Goal: Find specific fact: Find specific fact

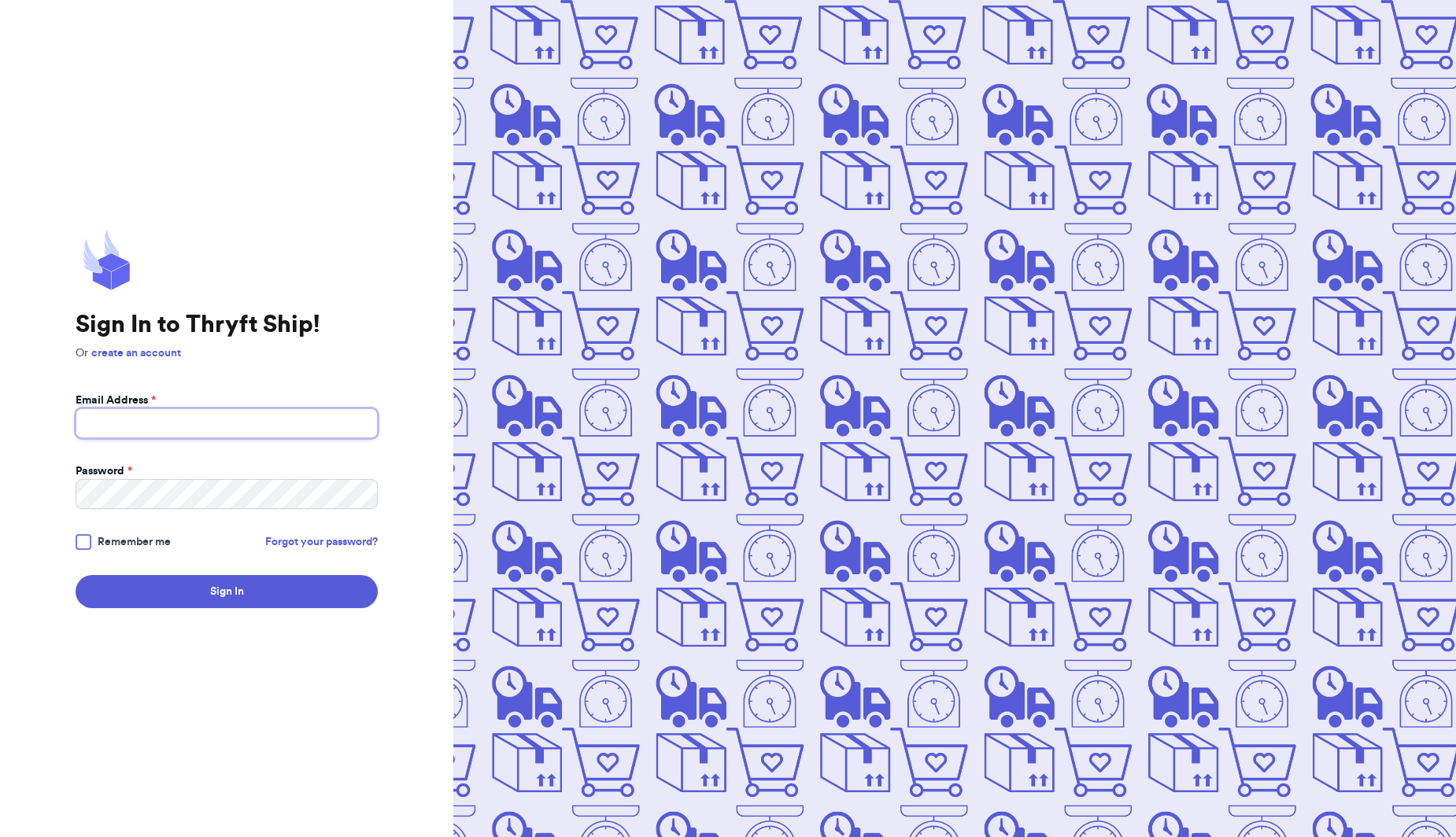
type input "[EMAIL_ADDRESS][DOMAIN_NAME]"
click at [227, 592] on button "Sign In" at bounding box center [227, 592] width 302 height 33
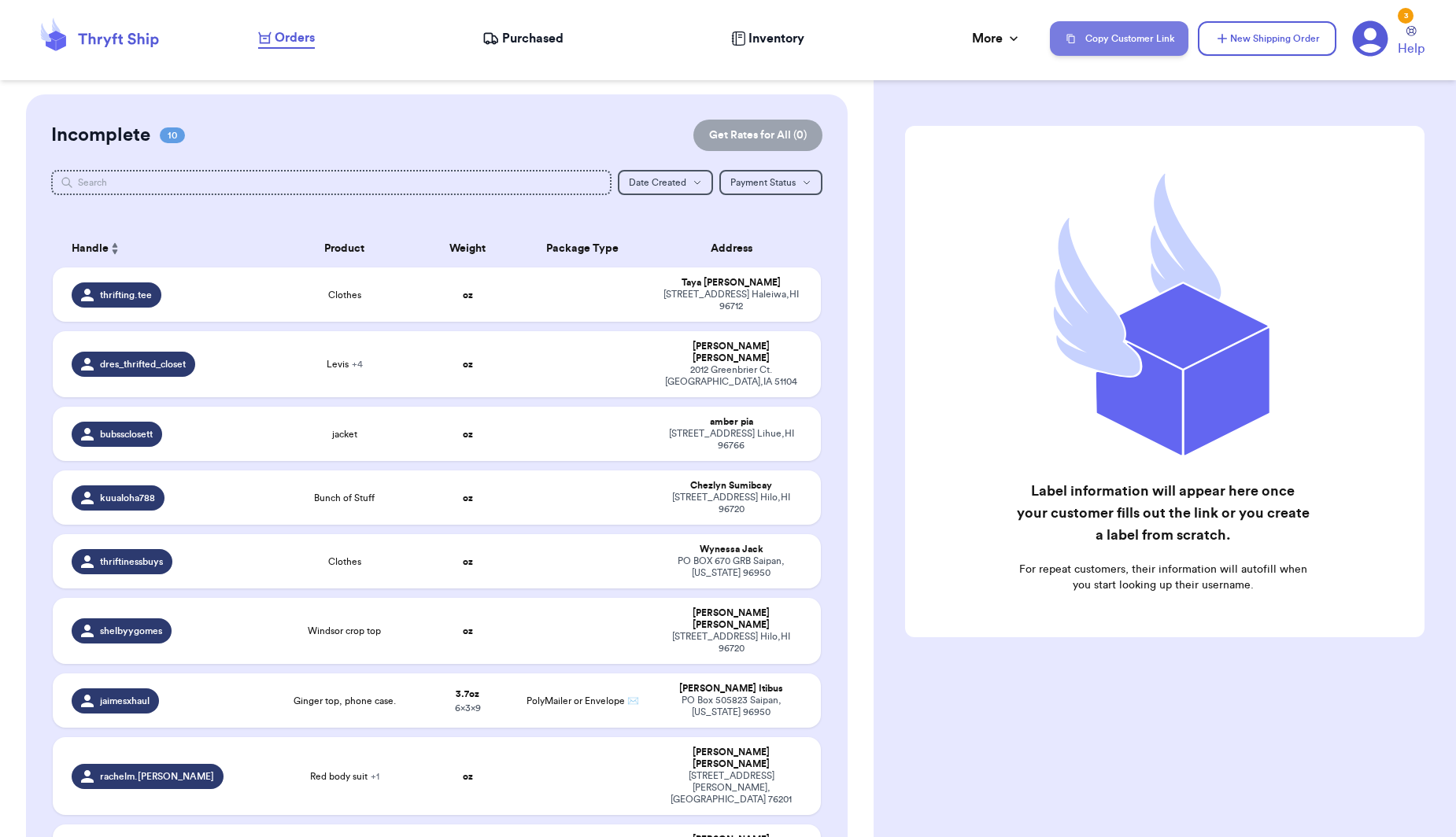
scroll to position [0, 1]
drag, startPoint x: 519, startPoint y: 307, endPoint x: 843, endPoint y: 344, distance: 326.1
click at [521, 308] on td at bounding box center [583, 295] width 138 height 55
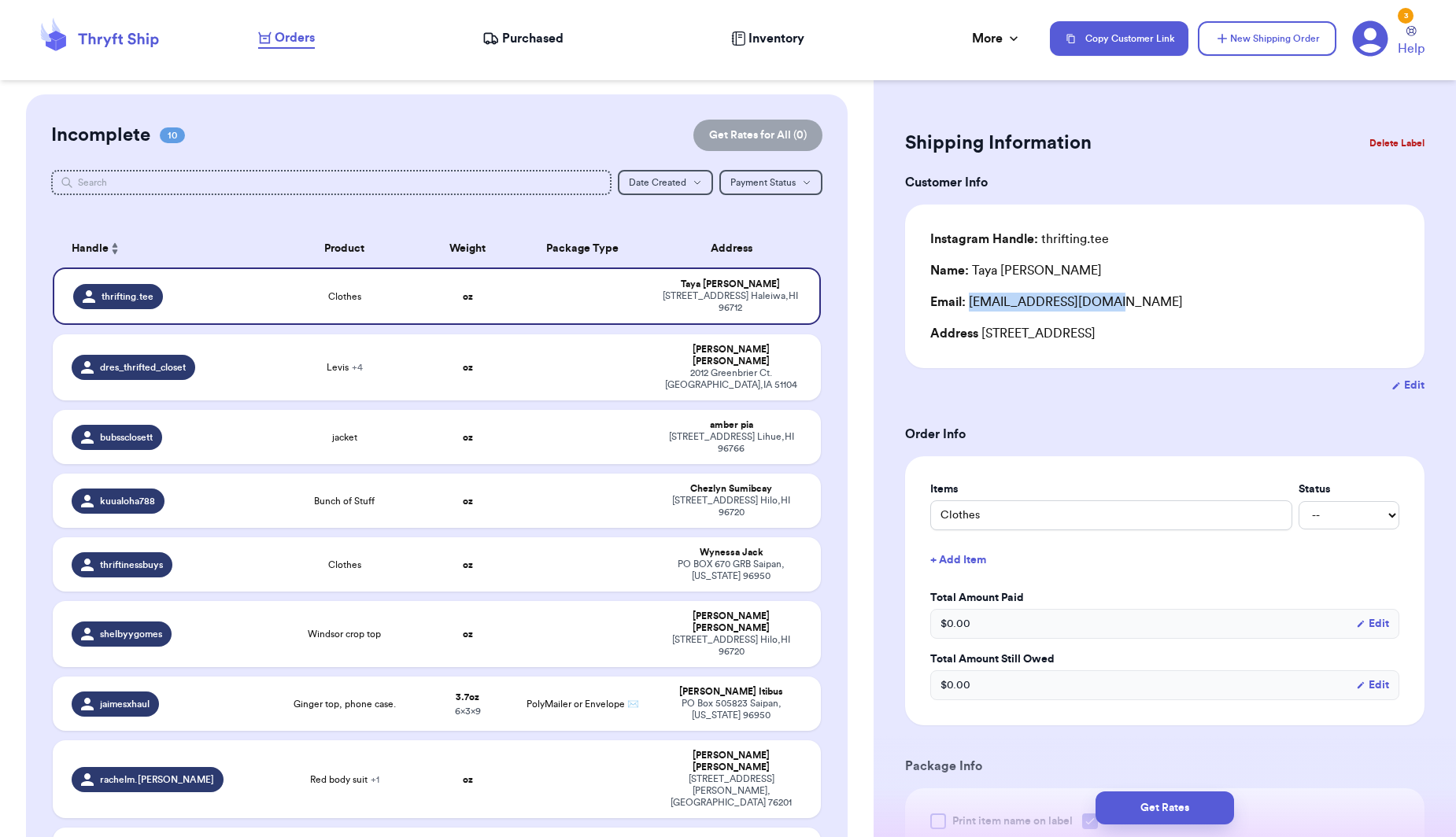
drag, startPoint x: 1129, startPoint y: 306, endPoint x: 968, endPoint y: 308, distance: 161.0
click at [968, 308] on div "Email: [EMAIL_ADDRESS][DOMAIN_NAME]" at bounding box center [1165, 301] width 469 height 19
copy div "[EMAIL_ADDRESS][DOMAIN_NAME]"
drag, startPoint x: 1127, startPoint y: 340, endPoint x: 983, endPoint y: 346, distance: 144.1
click at [982, 342] on div "Address [STREET_ADDRESS]" at bounding box center [1165, 333] width 469 height 19
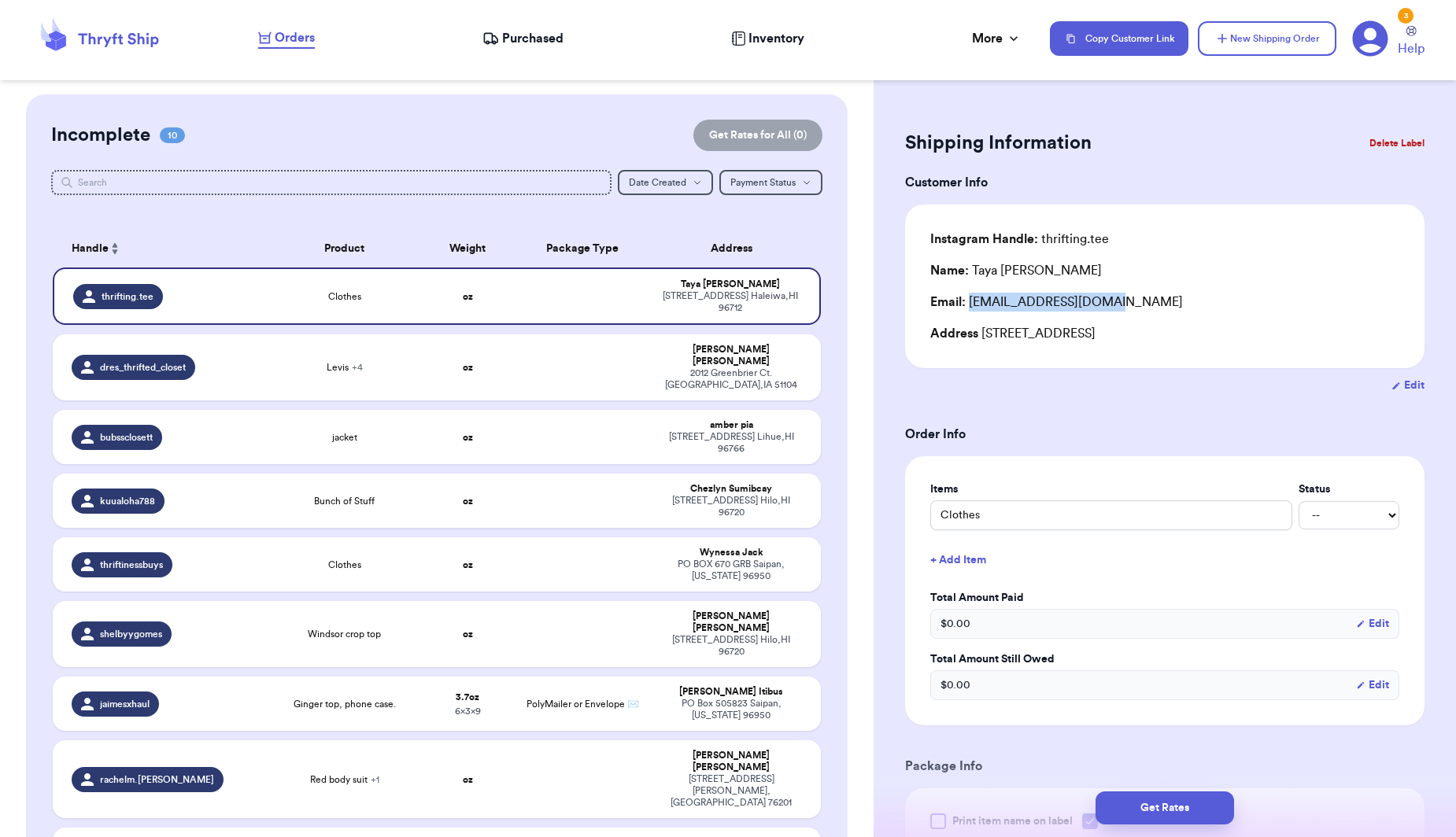
copy div "[STREET_ADDRESS]"
click at [1109, 238] on div "Instagram Handle: thrifting.tee" at bounding box center [1165, 239] width 469 height 19
drag, startPoint x: 1049, startPoint y: 268, endPoint x: 949, endPoint y: 263, distance: 100.1
click at [972, 274] on div "Name: [PERSON_NAME]" at bounding box center [1165, 270] width 469 height 19
copy div "[PERSON_NAME]"
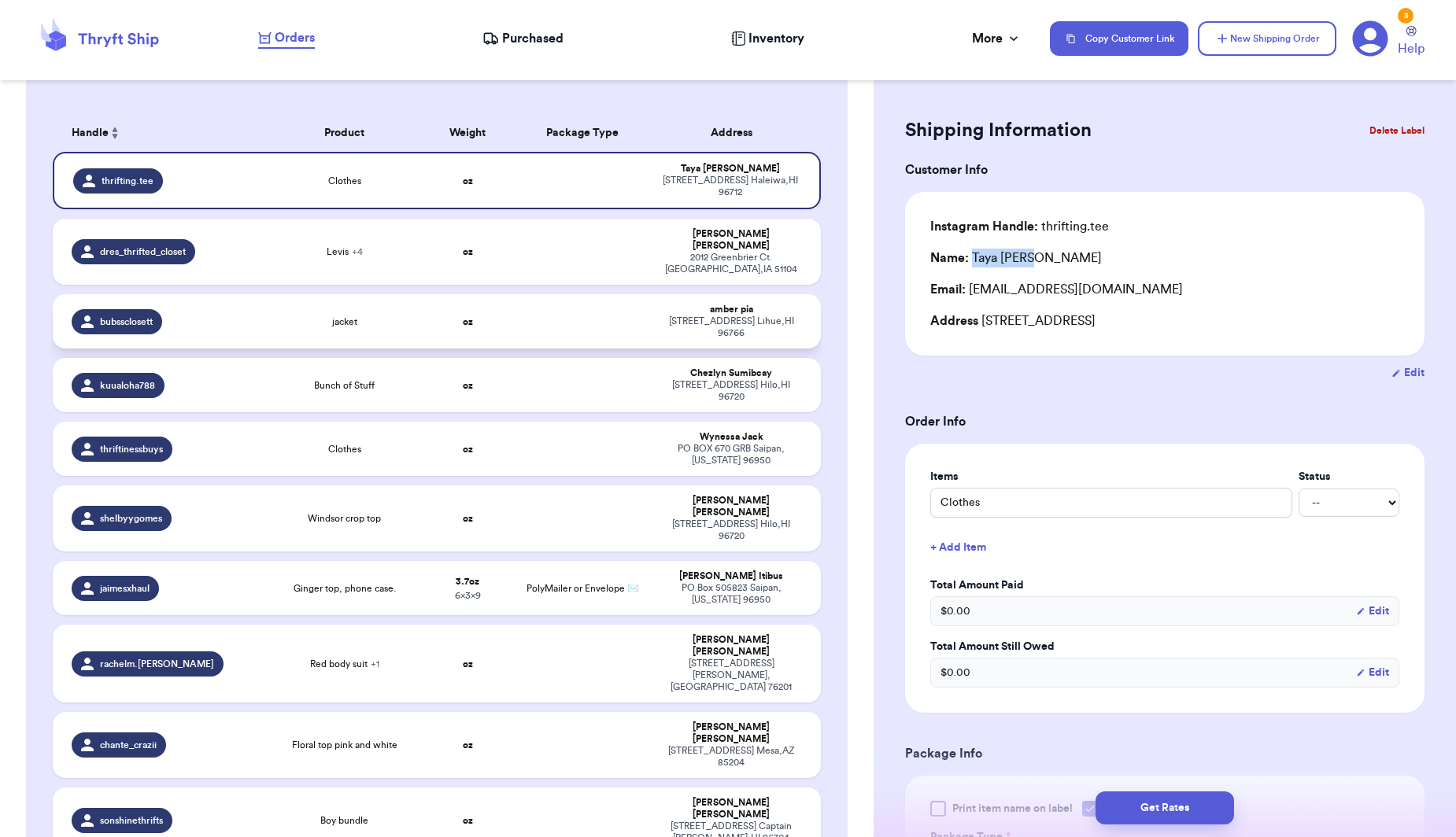
scroll to position [118, 0]
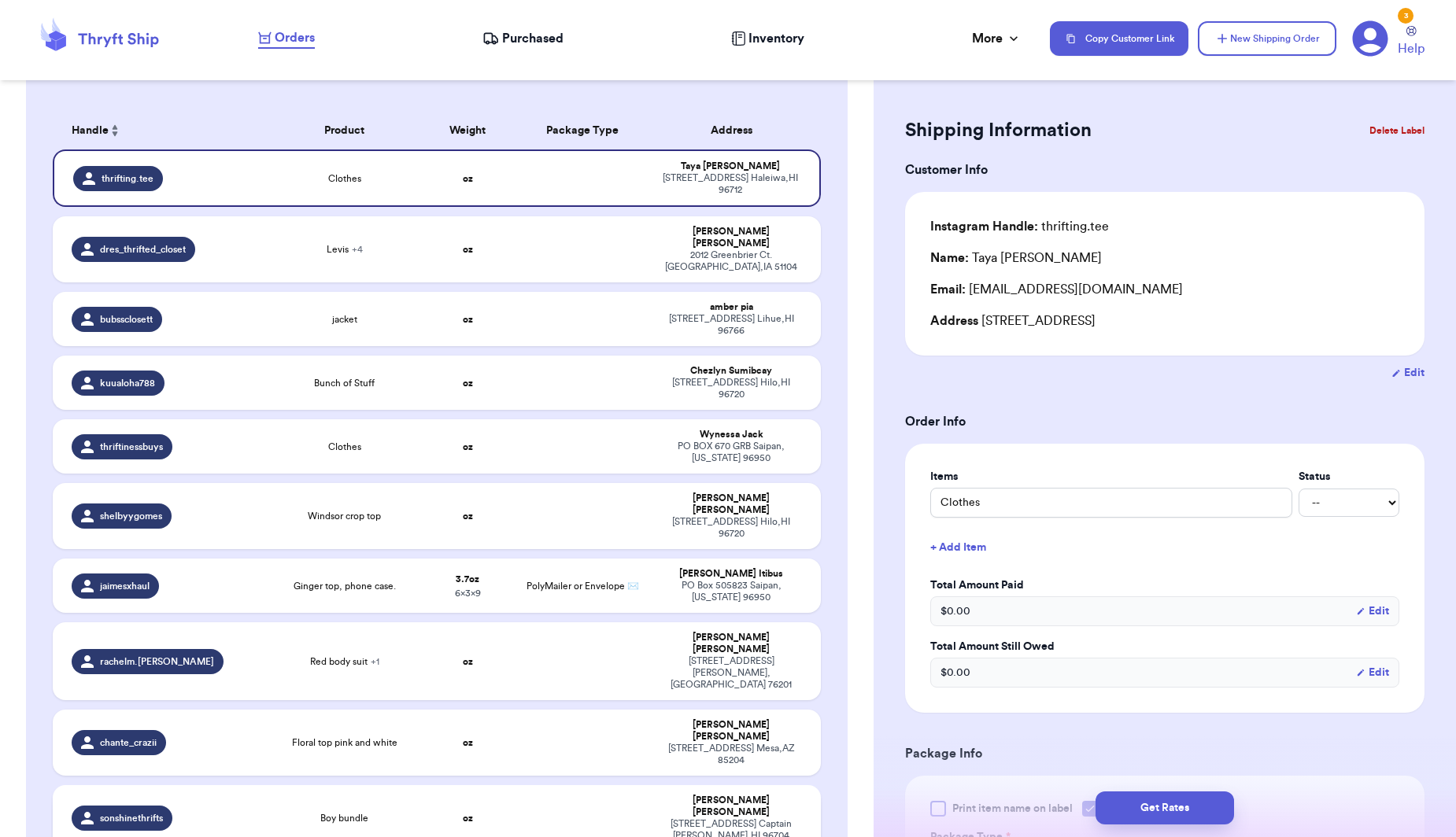
click at [721, 818] on div "[STREET_ADDRESS][PERSON_NAME]" at bounding box center [732, 830] width 141 height 24
type input "Boy bundle"
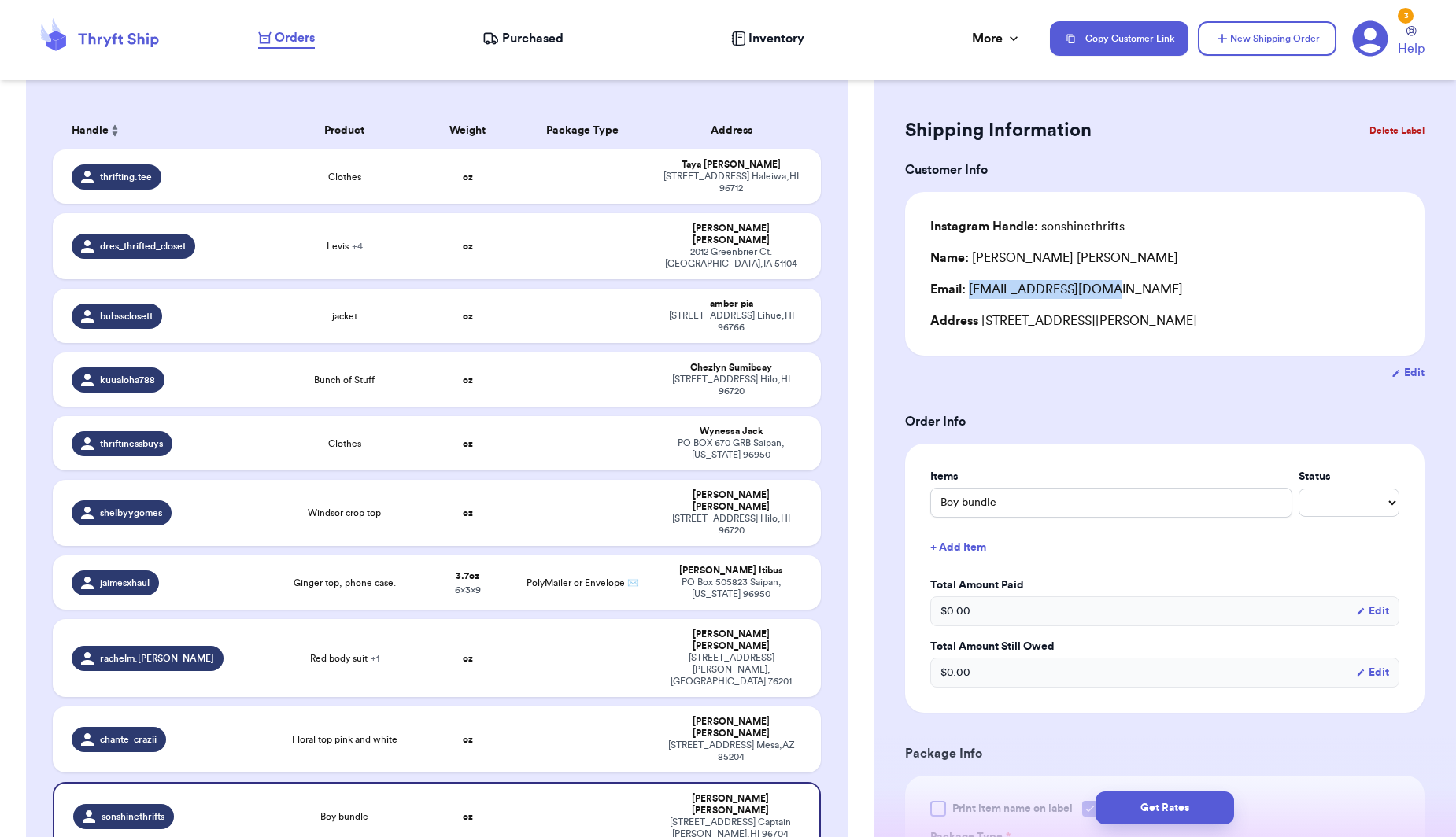
drag, startPoint x: 1106, startPoint y: 294, endPoint x: 977, endPoint y: 299, distance: 129.1
click at [973, 295] on div "Email: [EMAIL_ADDRESS][DOMAIN_NAME]" at bounding box center [1165, 289] width 469 height 19
copy div "[EMAIL_ADDRESS][DOMAIN_NAME]"
drag, startPoint x: 1065, startPoint y: 256, endPoint x: 974, endPoint y: 259, distance: 91.0
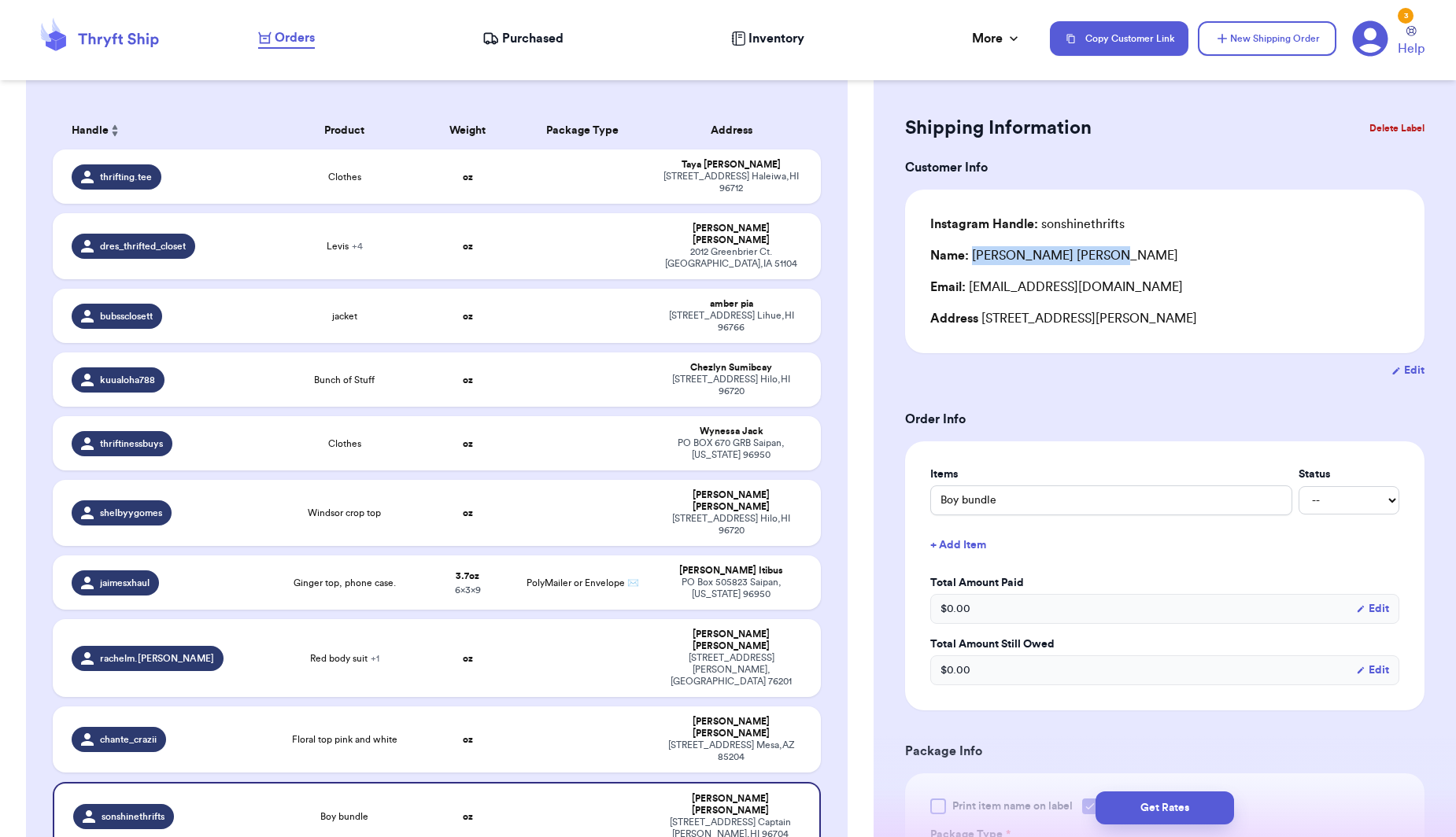
click at [974, 259] on div "Name: [PERSON_NAME]" at bounding box center [1165, 256] width 469 height 19
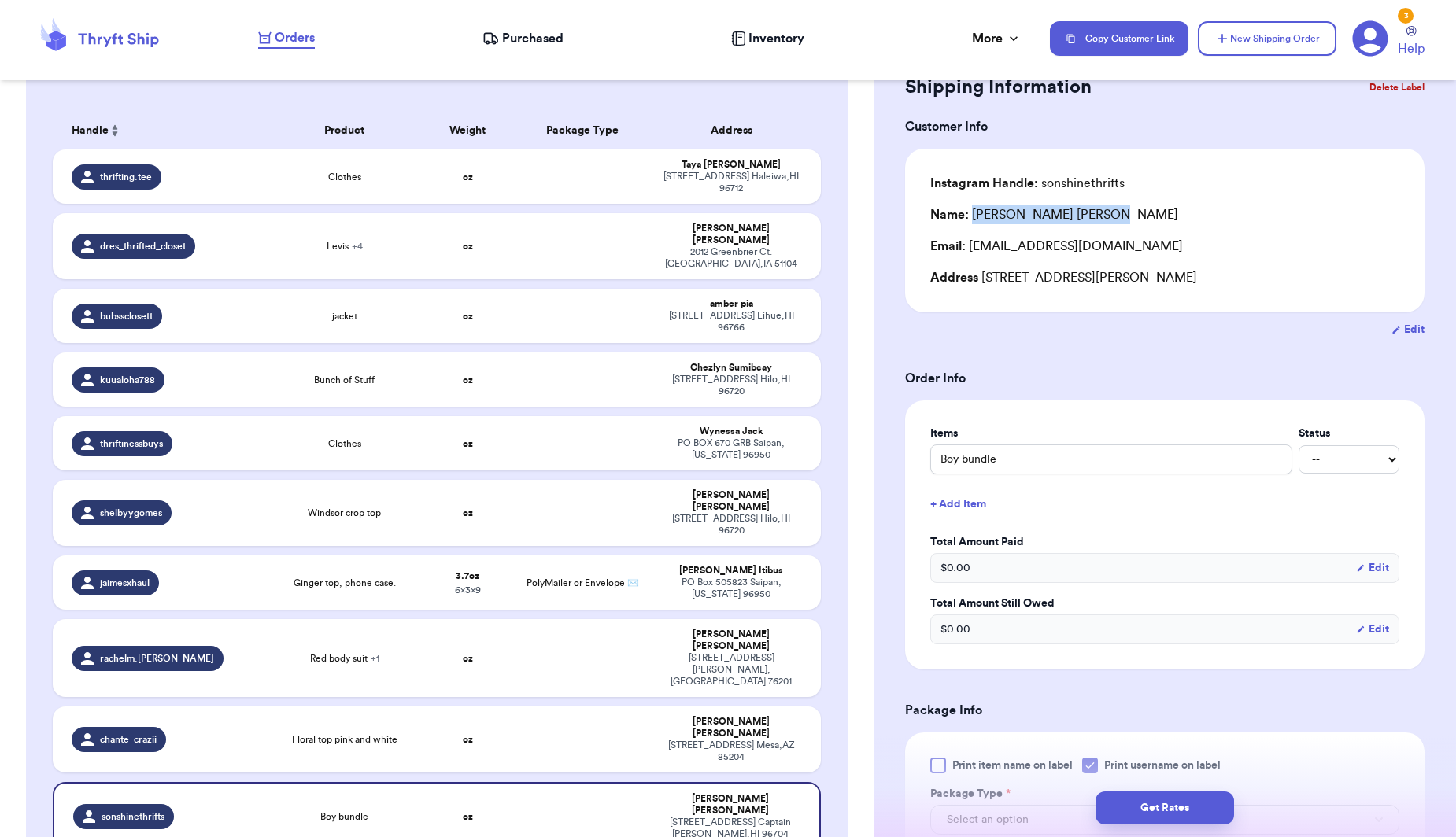
scroll to position [62, 0]
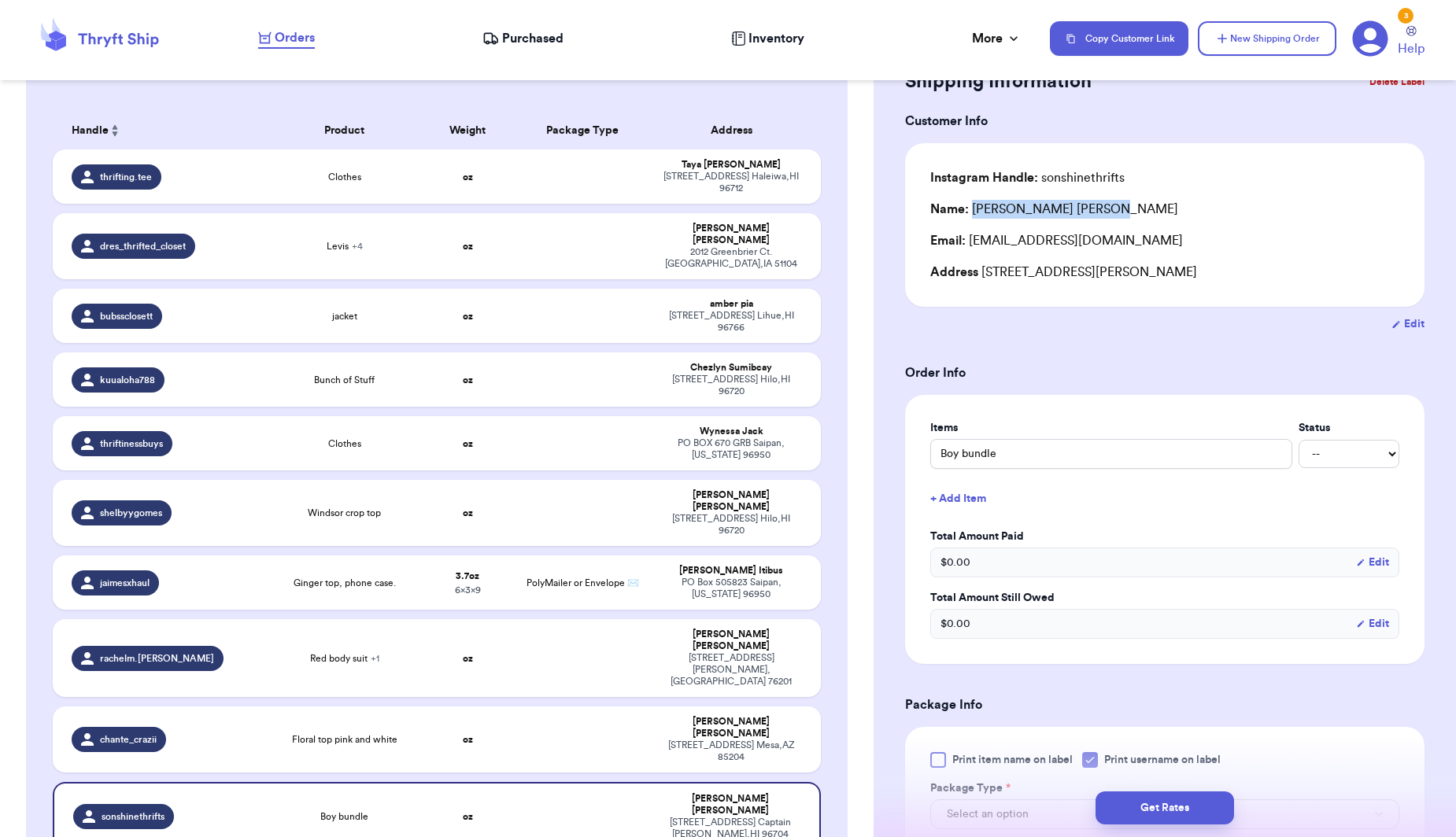
copy div "[PERSON_NAME]"
